Goal: Transaction & Acquisition: Purchase product/service

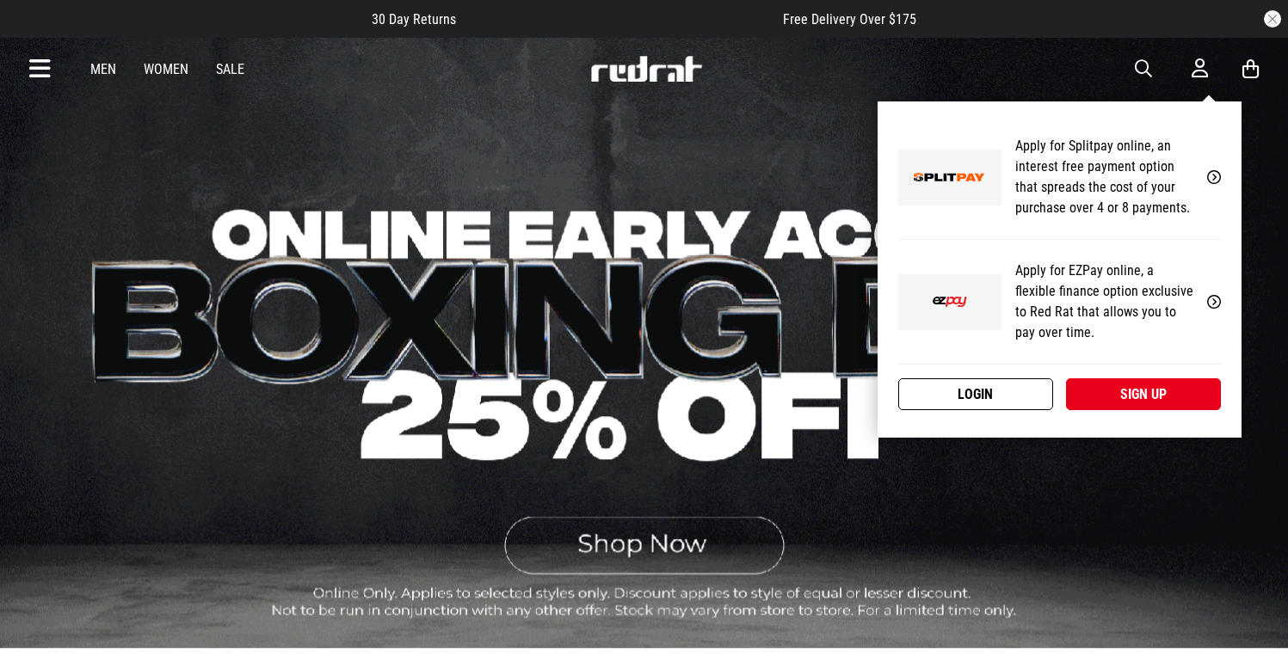
click at [1002, 381] on link "Login" at bounding box center [975, 394] width 155 height 32
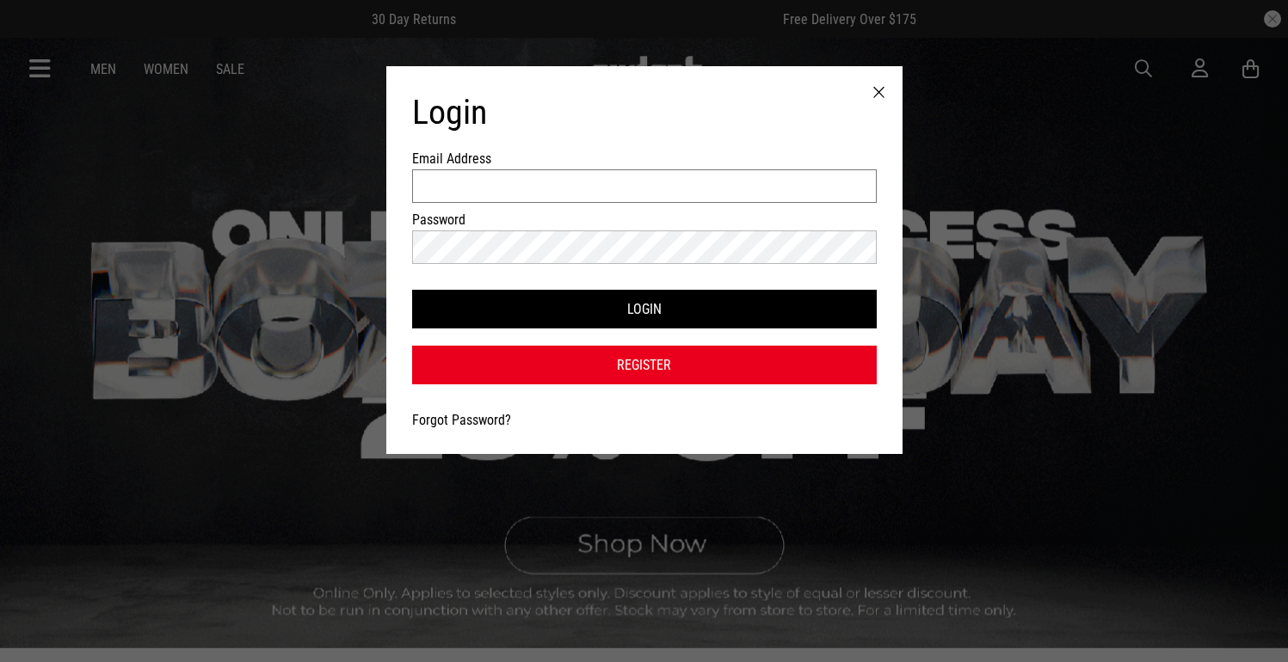
type input "**********"
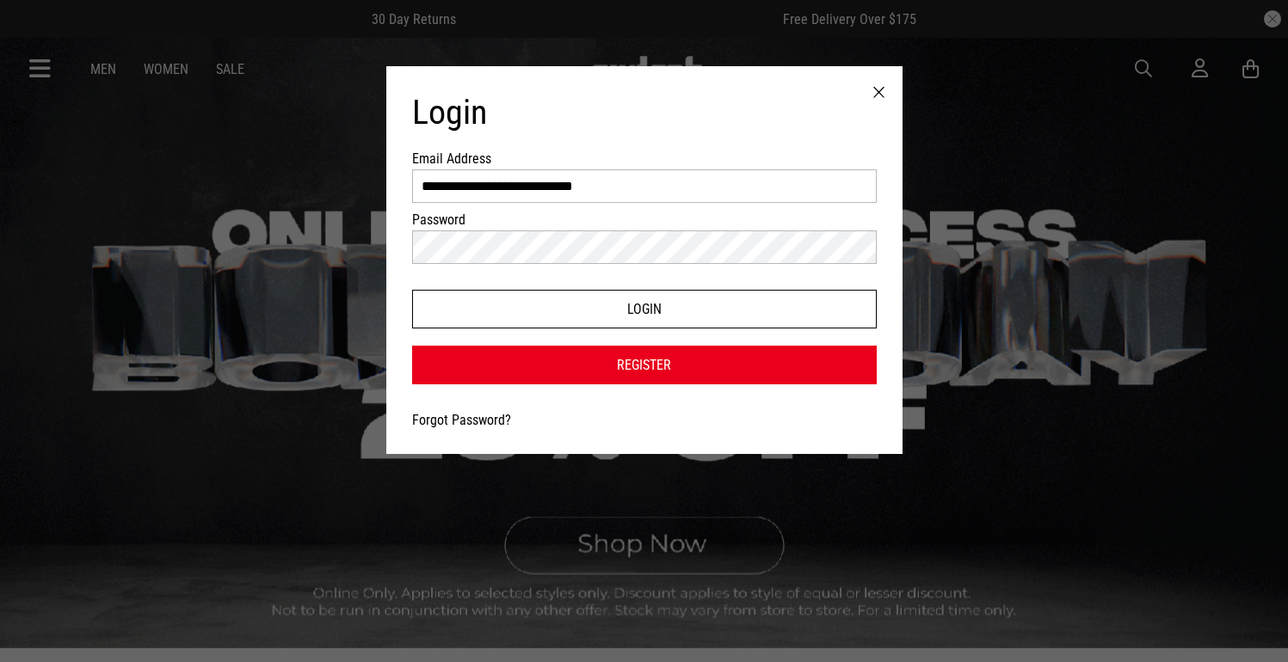
click at [514, 310] on button "Login" at bounding box center [644, 309] width 464 height 39
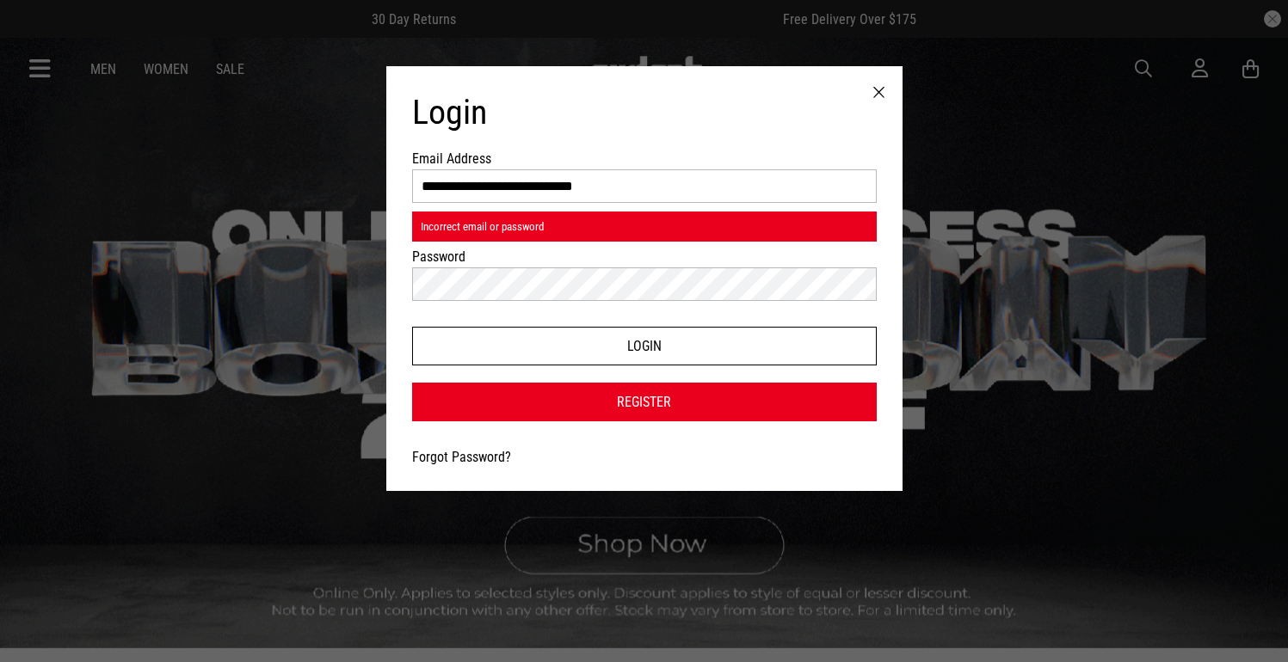
click at [471, 338] on button "Login" at bounding box center [644, 346] width 464 height 39
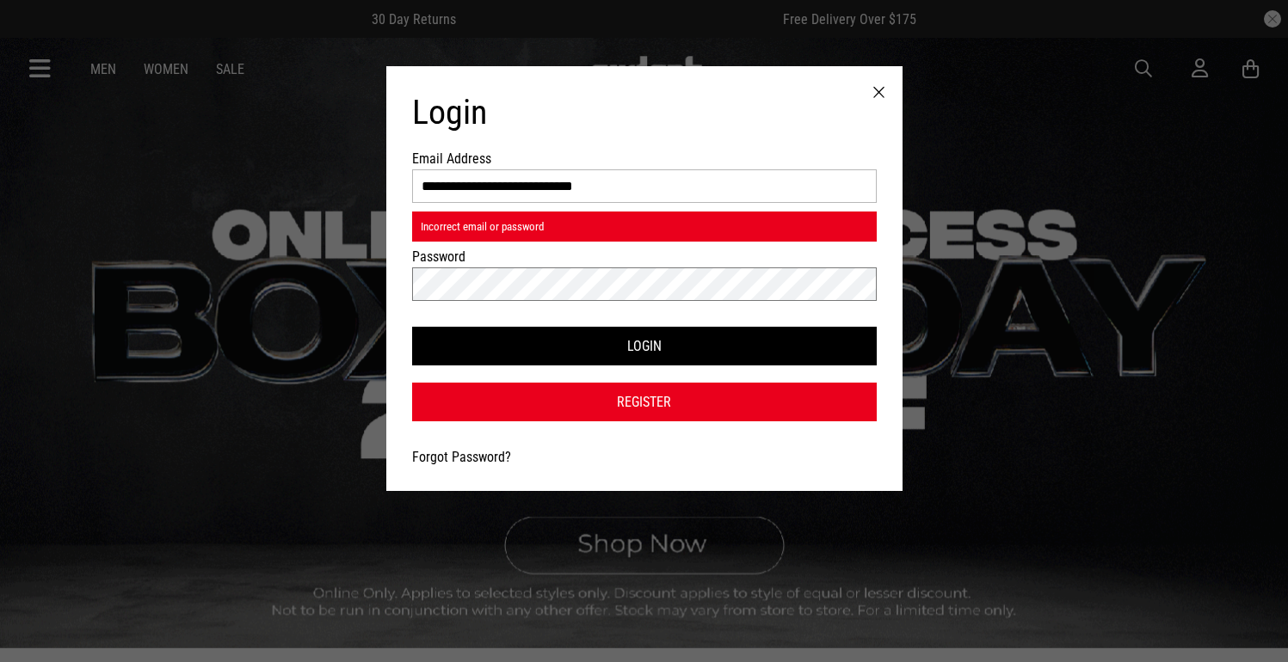
click at [412, 327] on button "Login" at bounding box center [644, 346] width 464 height 39
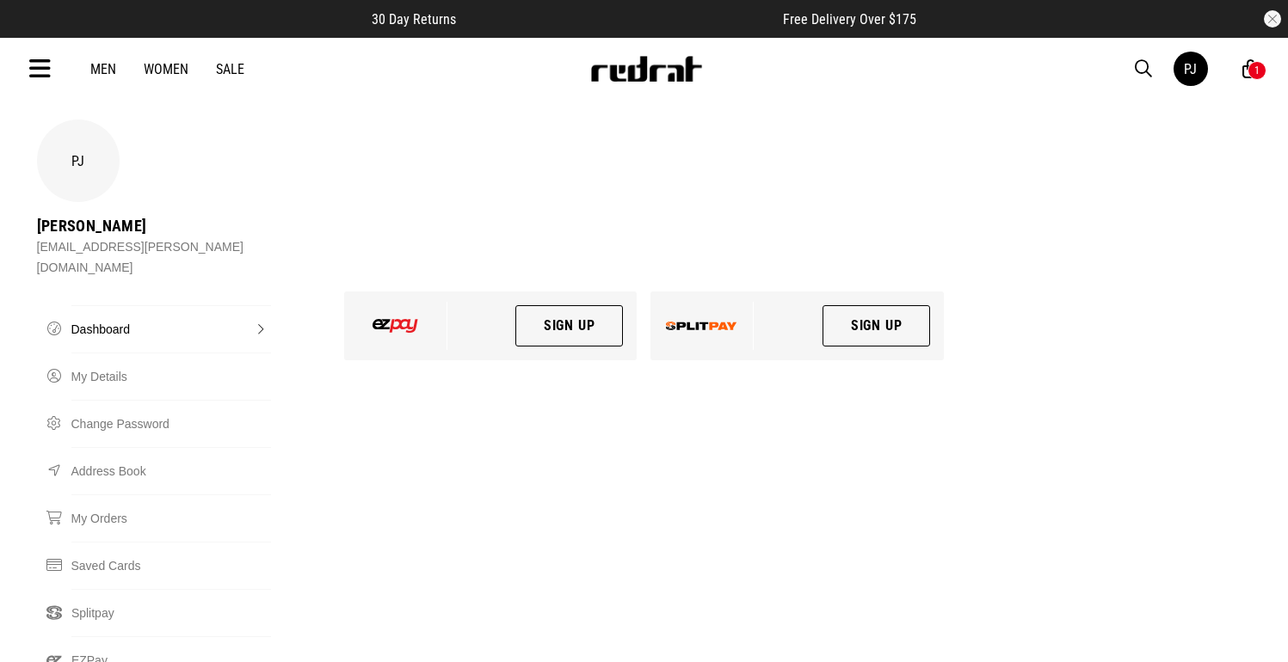
click at [387, 25] on span "30 Day Returns" at bounding box center [414, 19] width 84 height 16
click at [104, 70] on link "Men" at bounding box center [103, 69] width 26 height 16
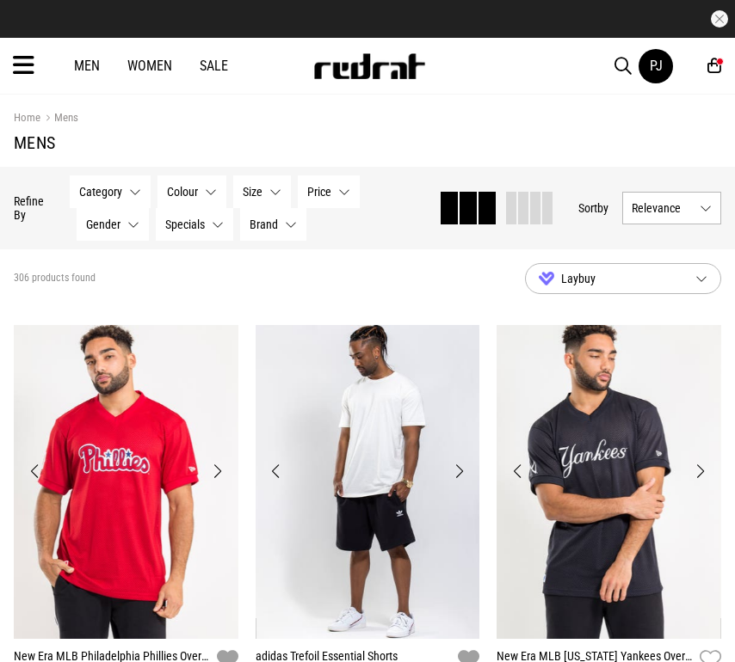
click at [188, 358] on img "1 / 4" at bounding box center [126, 482] width 224 height 314
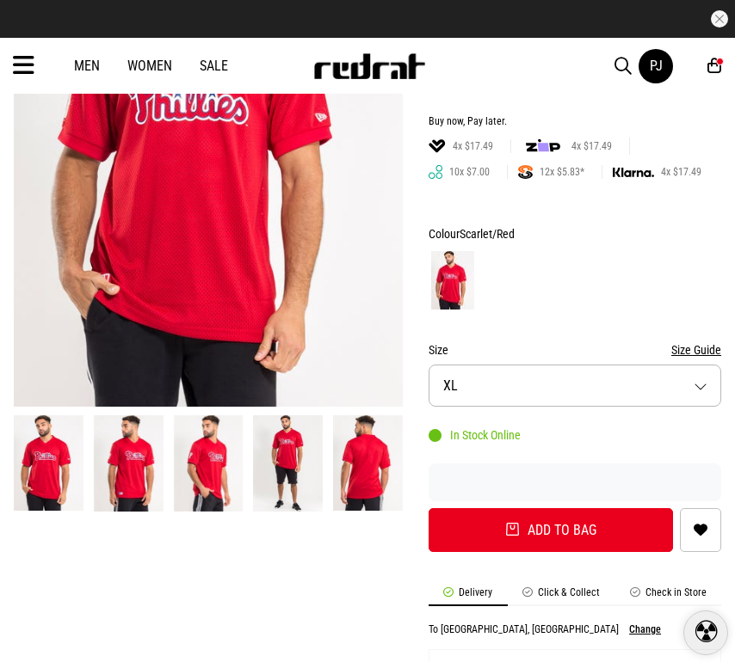
scroll to position [461, 0]
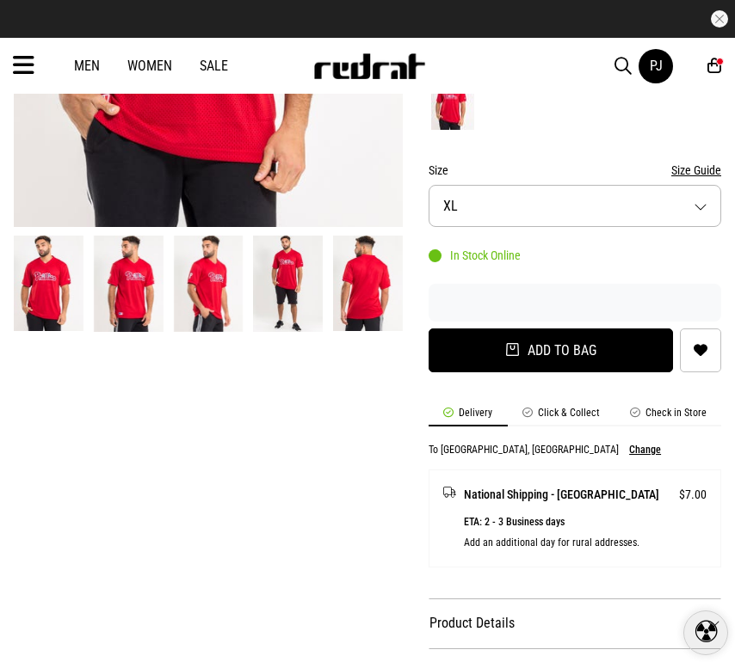
click at [573, 332] on button "Add to bag" at bounding box center [550, 351] width 244 height 44
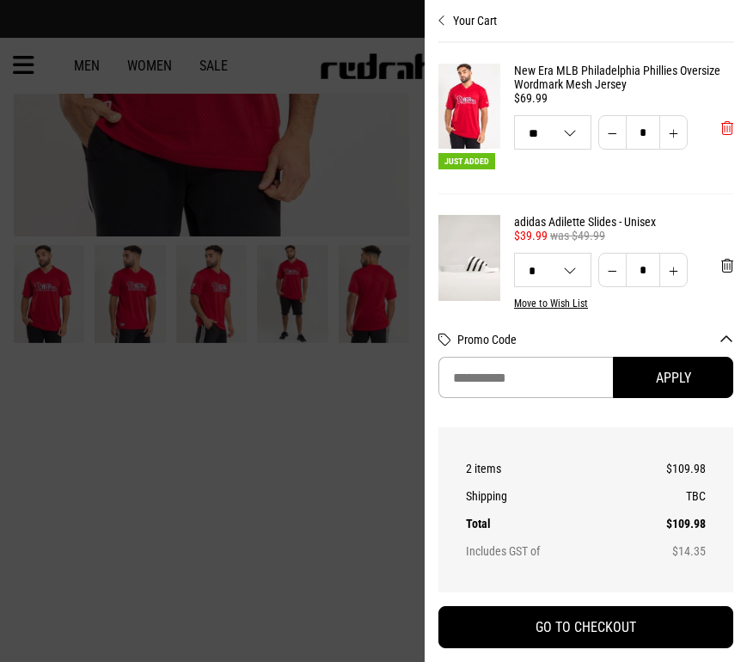
click at [722, 127] on span "'Remove from cart" at bounding box center [728, 128] width 12 height 16
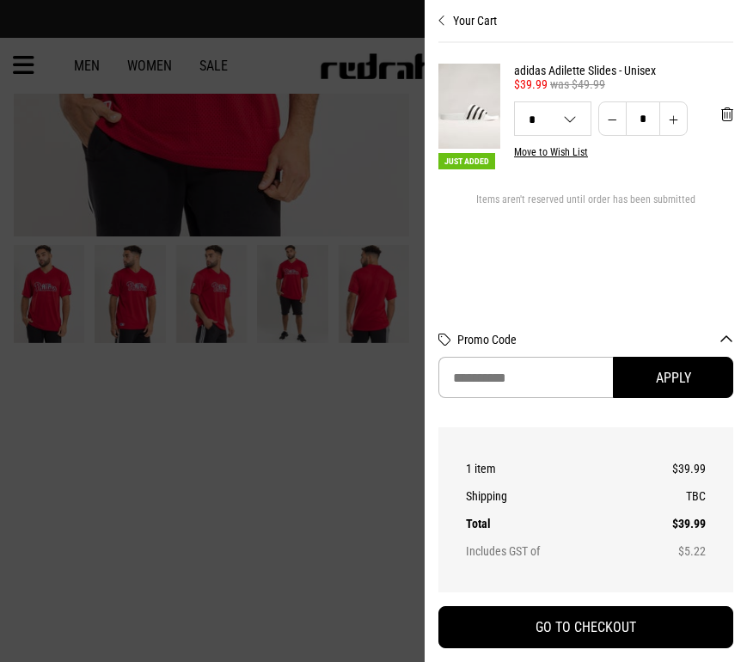
click at [734, 116] on div "Your Cart Just Added adidas Adilette Slides - Unisex test adidas 20% off $39.99…" at bounding box center [586, 331] width 323 height 662
click at [728, 117] on span "'Remove from cart" at bounding box center [728, 115] width 12 height 16
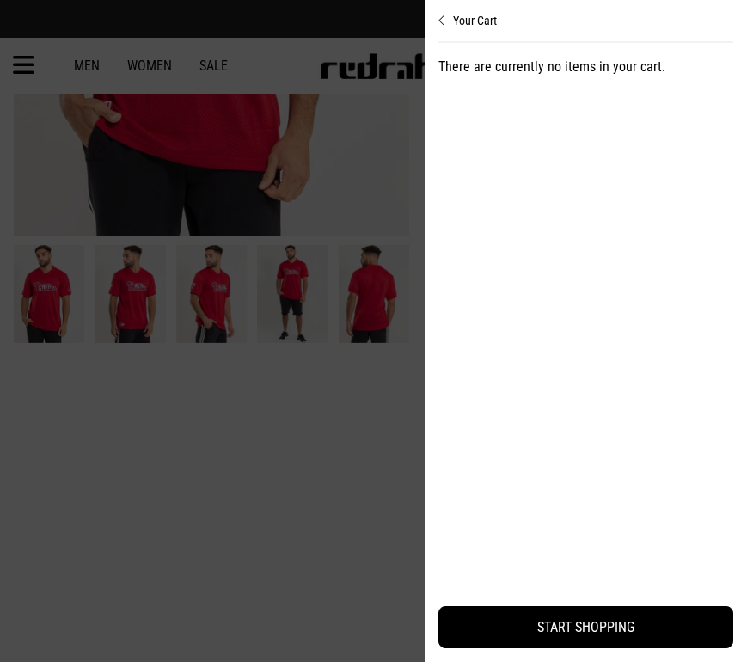
click at [212, 255] on div at bounding box center [373, 331] width 747 height 662
